Goal: Information Seeking & Learning: Learn about a topic

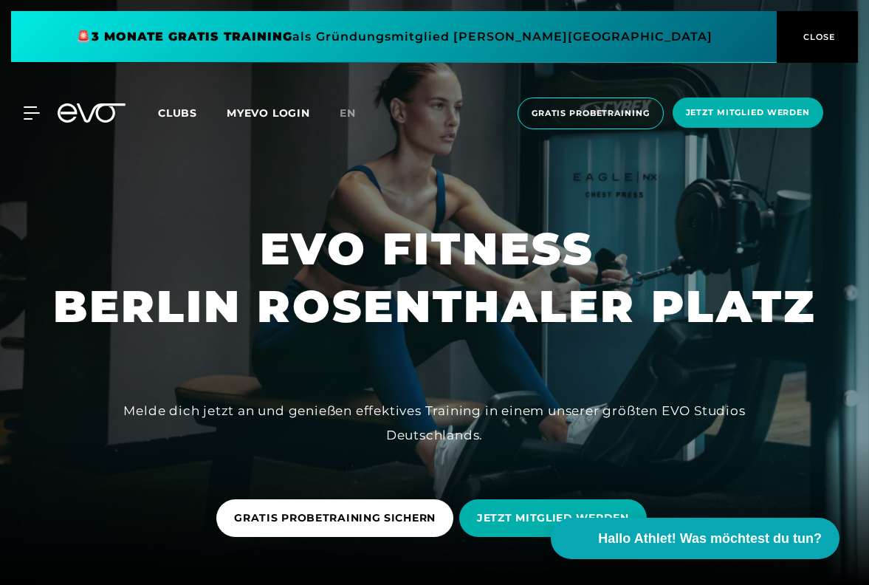
click at [775, 473] on div at bounding box center [434, 292] width 869 height 585
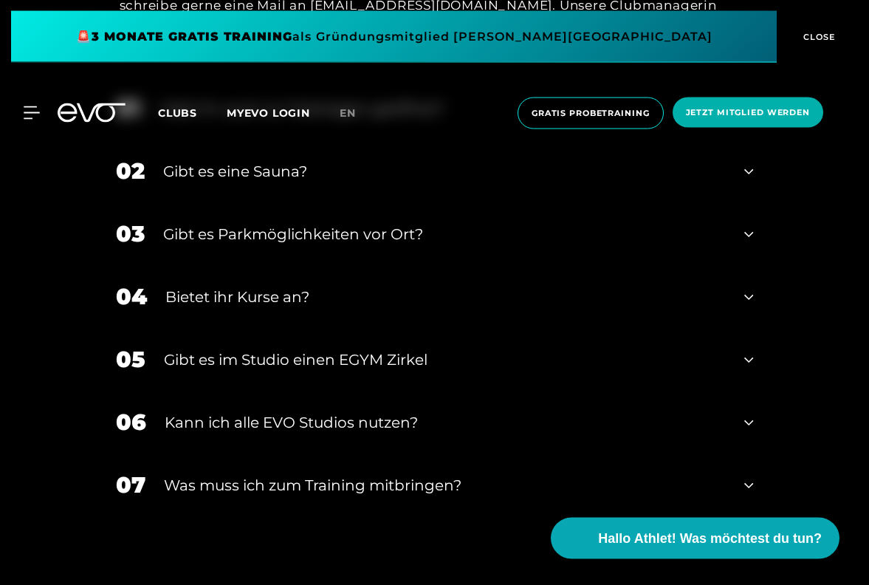
scroll to position [5218, 0]
click at [302, 423] on div "Kann ich alle EVO Studios nutzen?" at bounding box center [446, 422] width 562 height 22
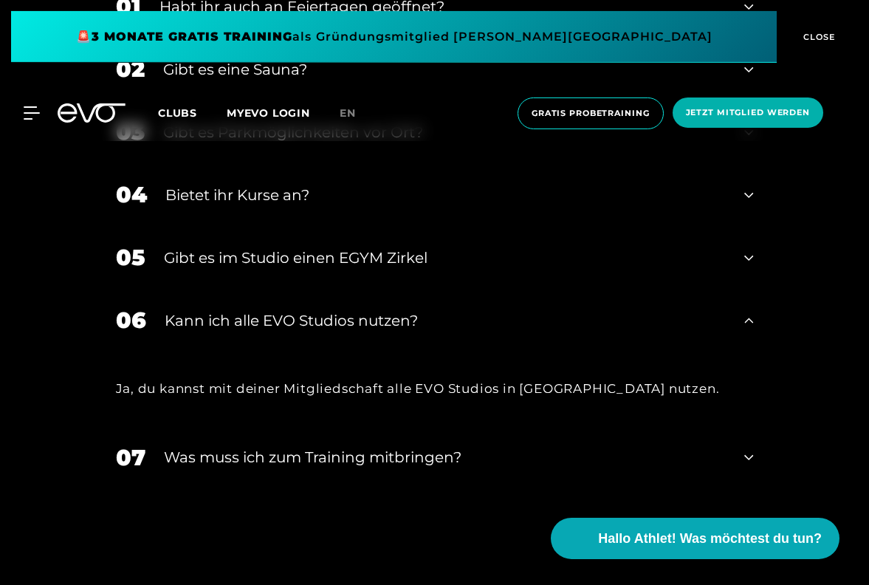
scroll to position [5324, 0]
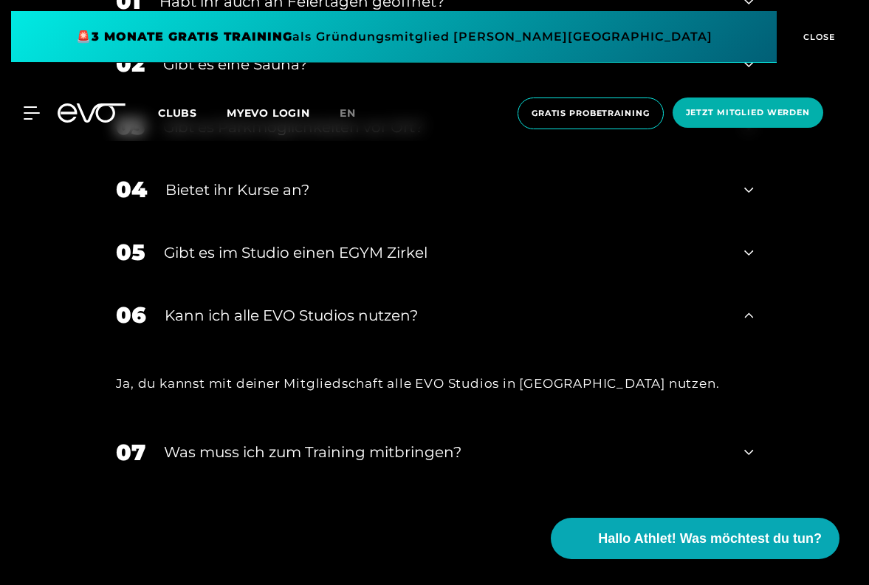
click at [322, 453] on div "Was muss ich zum Training mitbringen?" at bounding box center [445, 452] width 563 height 22
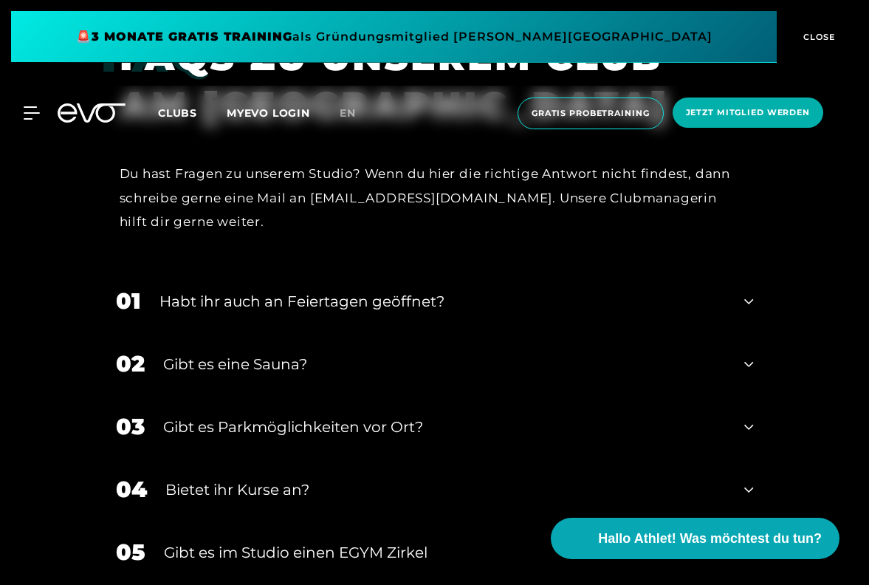
scroll to position [4989, 0]
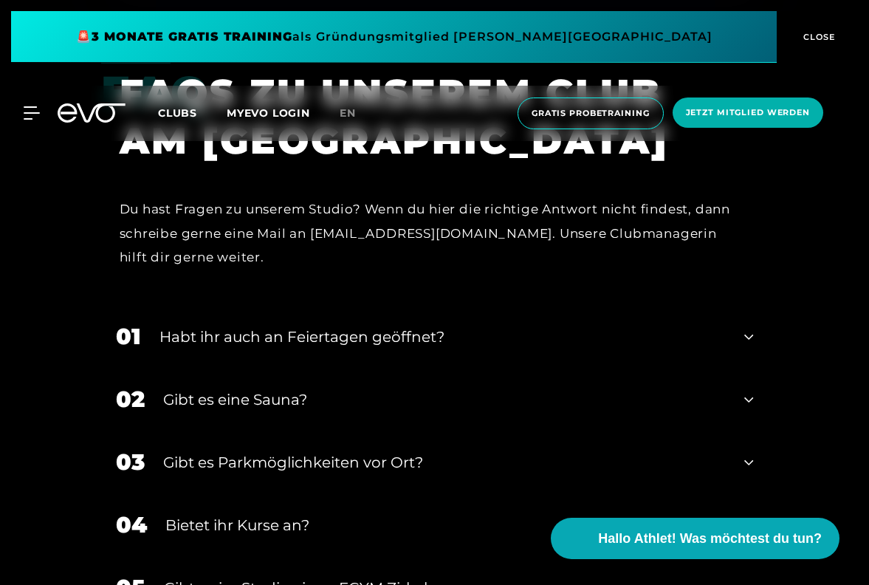
click at [322, 466] on div "Gibt es Parkmöglichkeiten vor Ort?" at bounding box center [444, 462] width 563 height 22
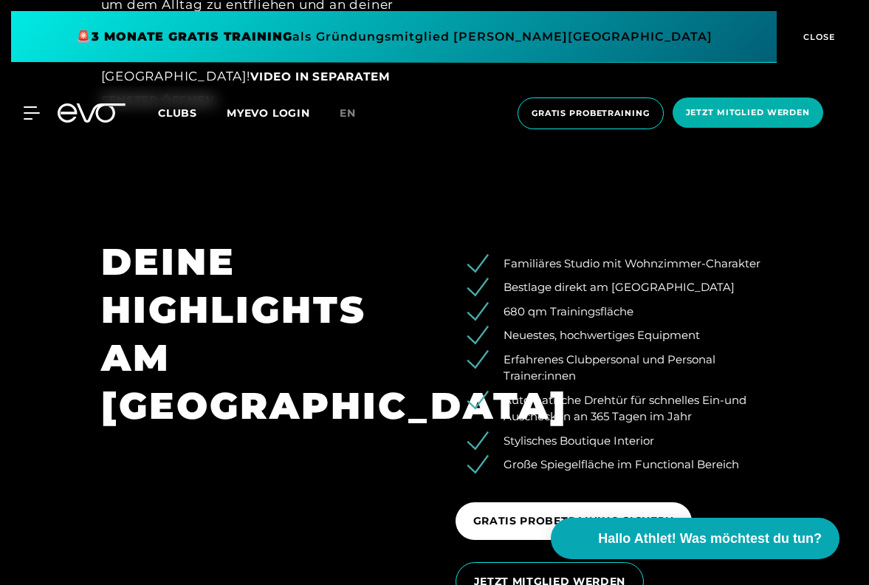
scroll to position [2047, 0]
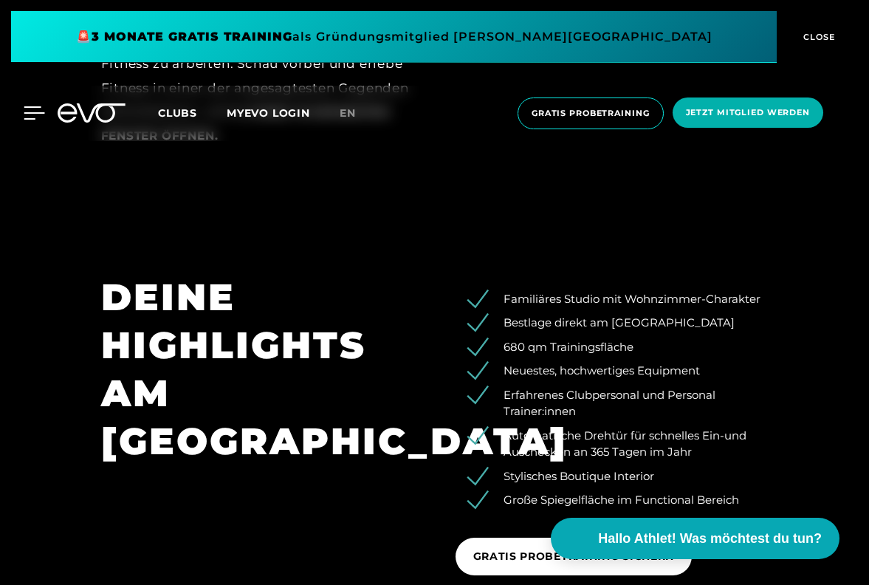
click at [30, 113] on icon at bounding box center [34, 113] width 21 height 12
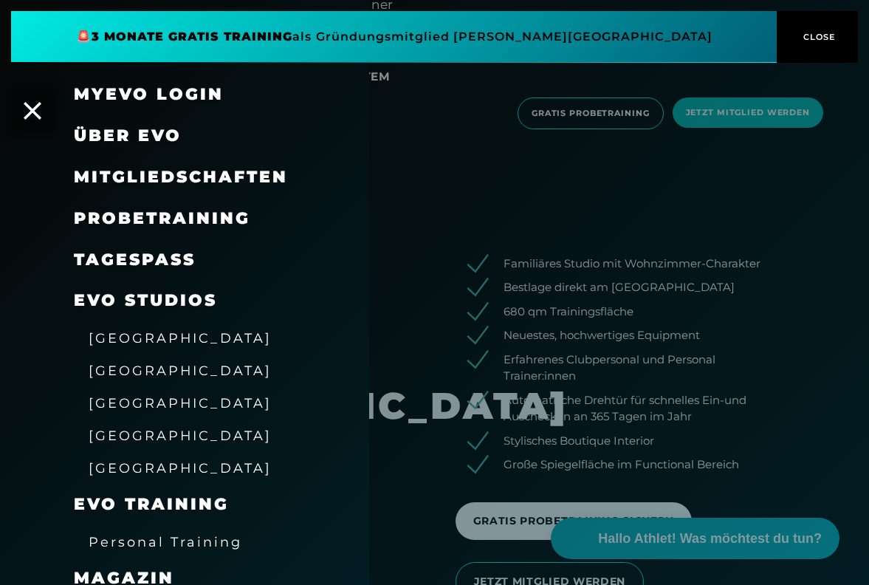
scroll to position [2118, 0]
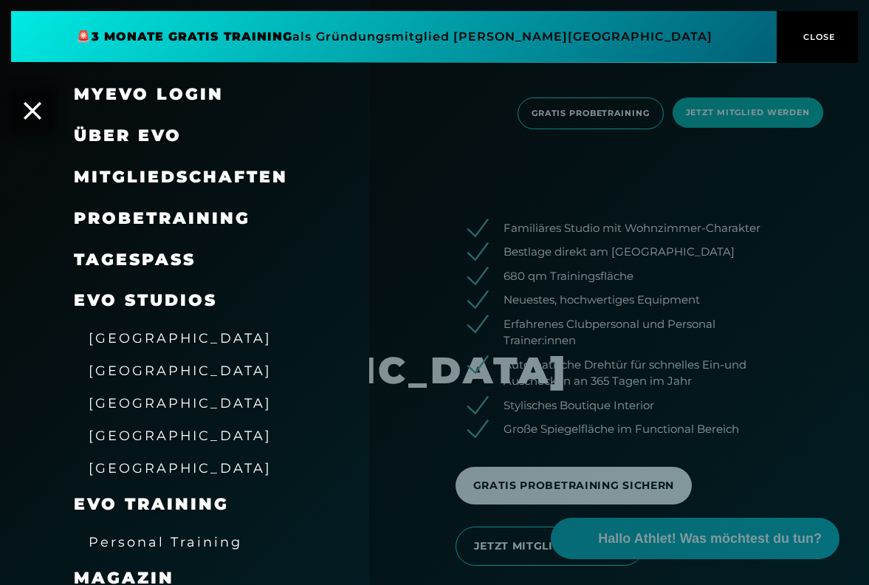
click at [129, 176] on span "Mitgliedschaften" at bounding box center [181, 177] width 214 height 20
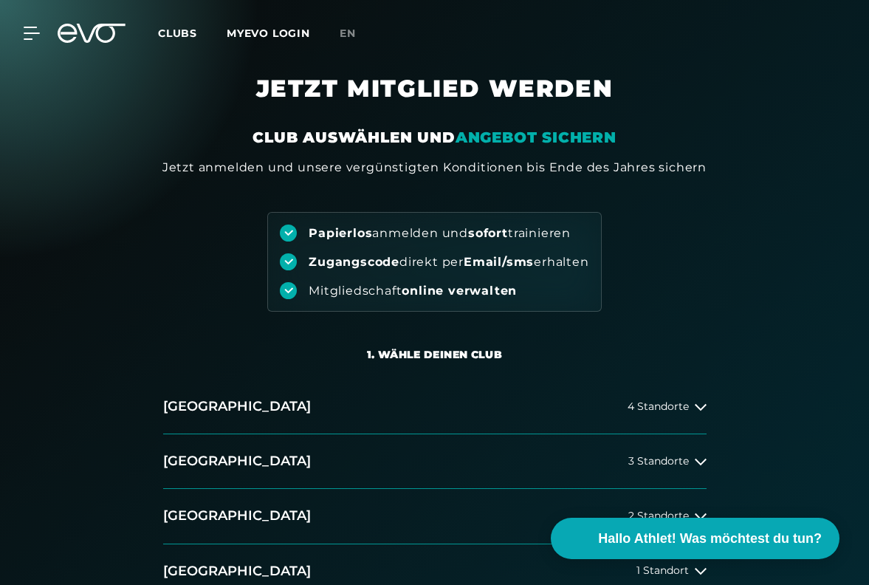
click at [760, 301] on div "Papierlos anmelden und sofort trainieren Zugangscode direkt per Email/sms erhal…" at bounding box center [434, 243] width 869 height 135
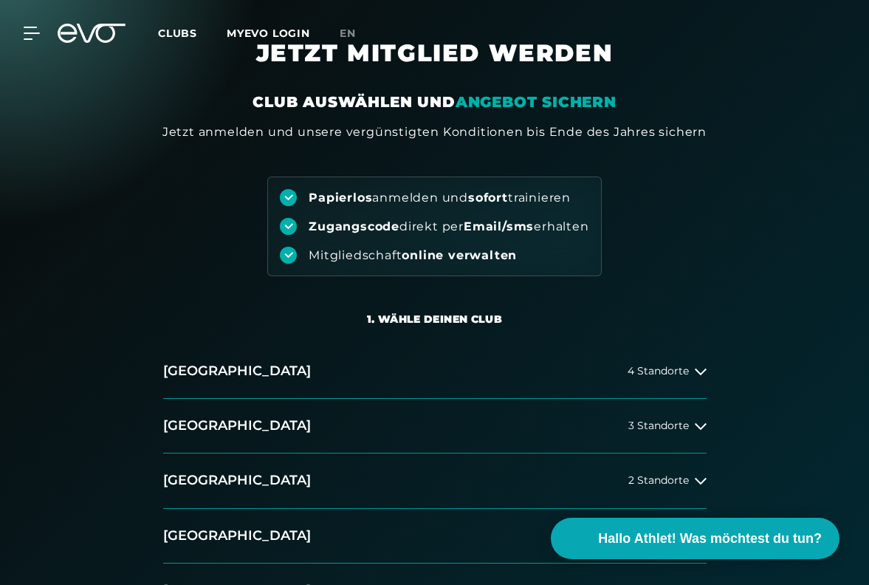
scroll to position [71, 0]
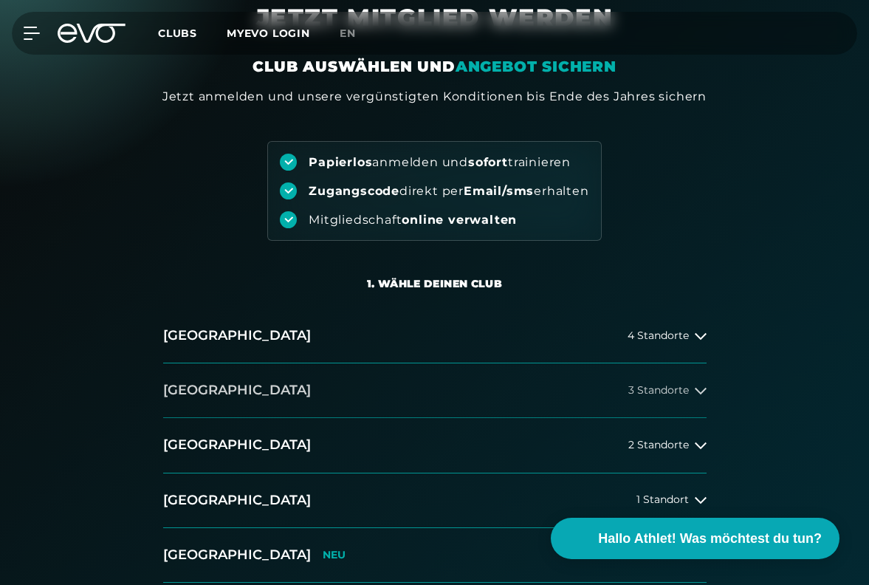
click at [664, 394] on span "3 Standorte" at bounding box center [658, 390] width 61 height 11
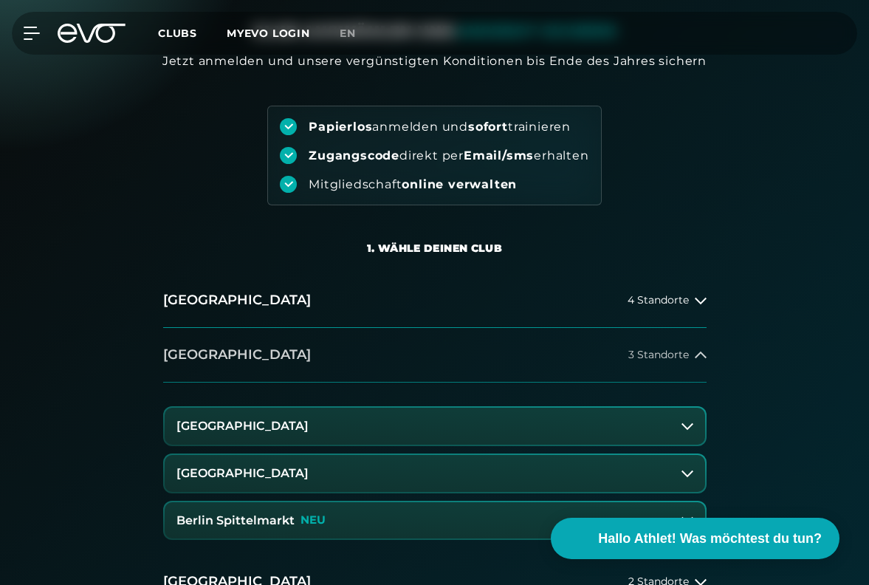
scroll to position [142, 0]
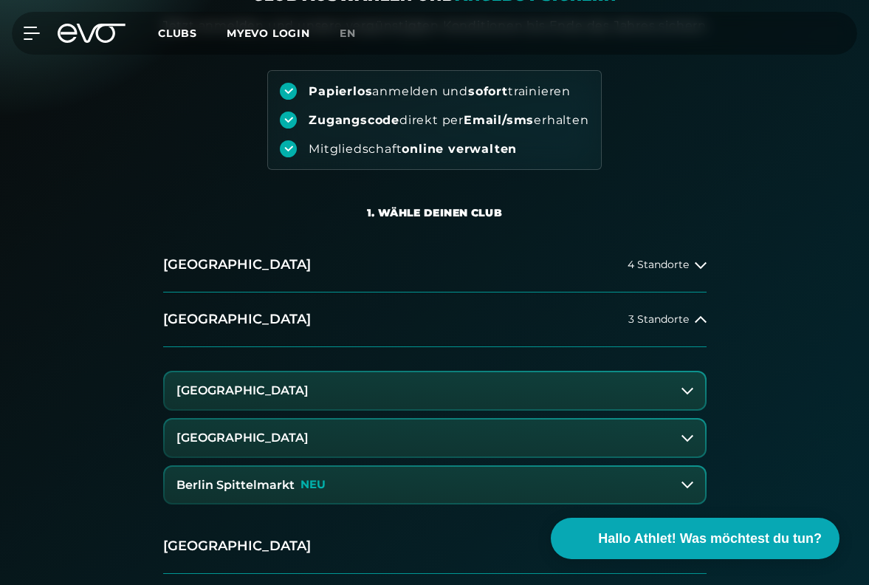
click at [259, 439] on h3 "[GEOGRAPHIC_DATA]" at bounding box center [242, 437] width 132 height 13
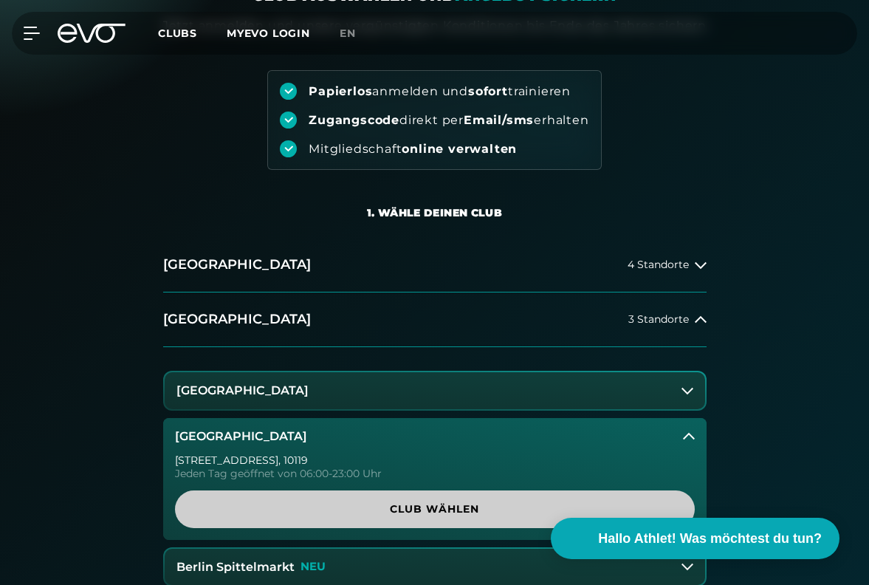
click at [472, 504] on span "Club wählen" at bounding box center [435, 509] width 484 height 16
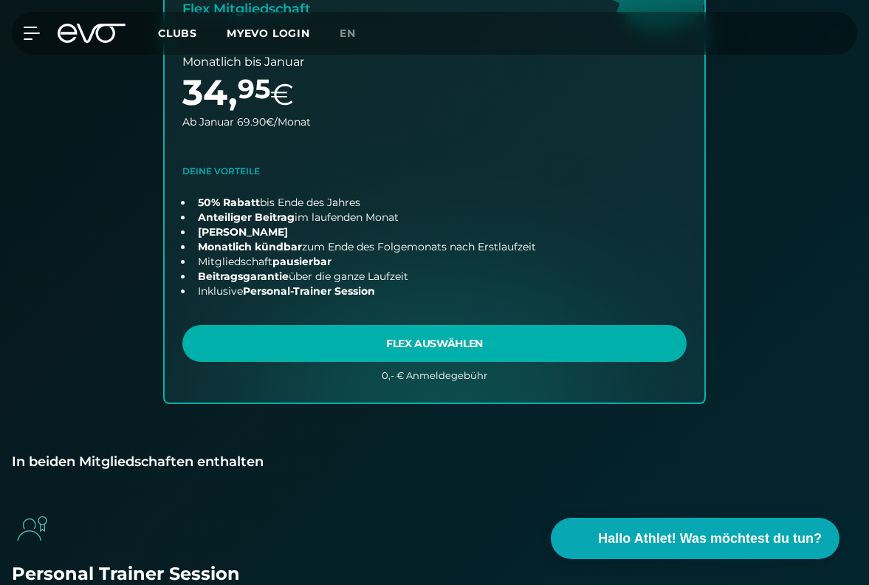
scroll to position [1127, 0]
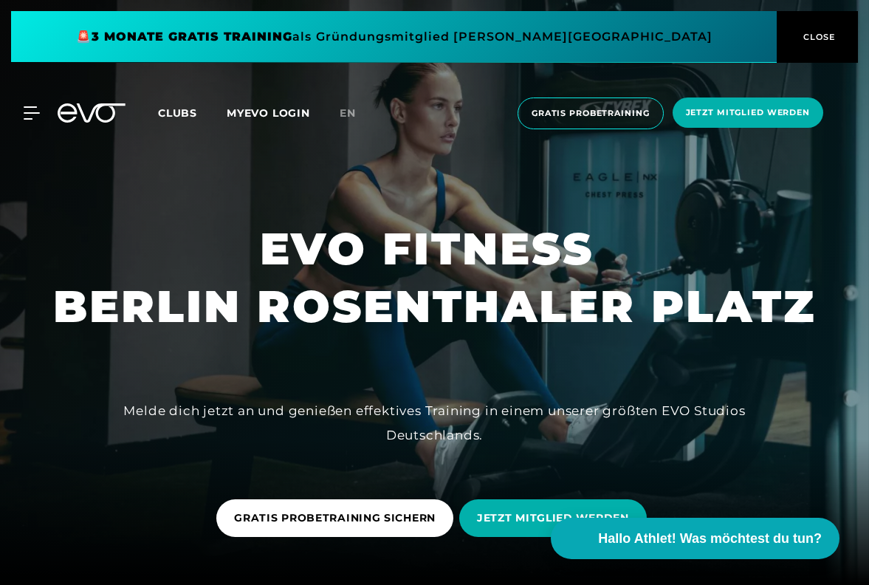
click at [100, 110] on icon at bounding box center [92, 112] width 68 height 19
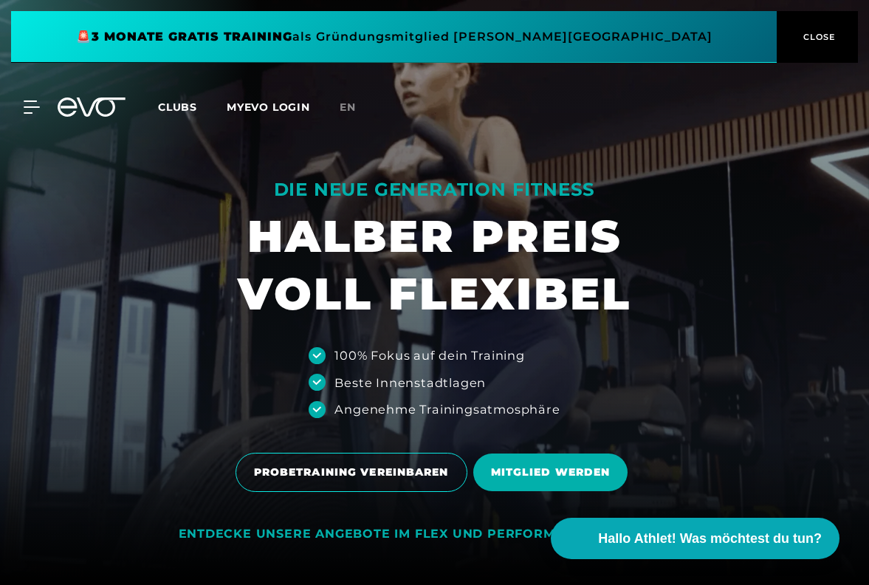
click at [729, 312] on div at bounding box center [434, 292] width 869 height 585
click at [424, 36] on span at bounding box center [394, 37] width 766 height 52
